Goal: Navigation & Orientation: Find specific page/section

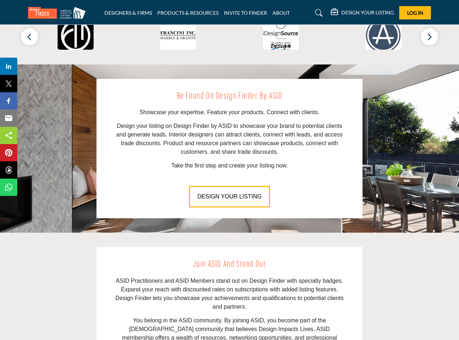
scroll to position [967, 0]
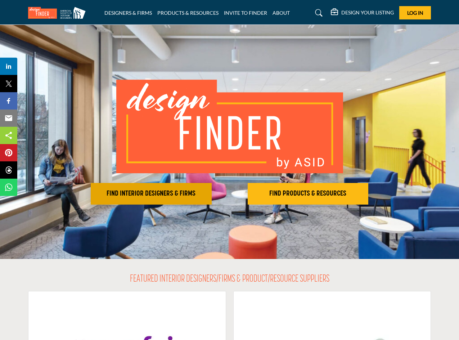
click at [128, 190] on h2 "FIND INTERIOR DESIGNERS & FIRMS" at bounding box center [151, 193] width 117 height 9
